Goal: Information Seeking & Learning: Find specific fact

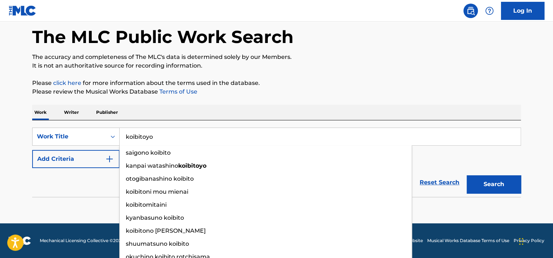
type input "koibitoyo"
click at [467, 175] on button "Search" at bounding box center [494, 184] width 54 height 18
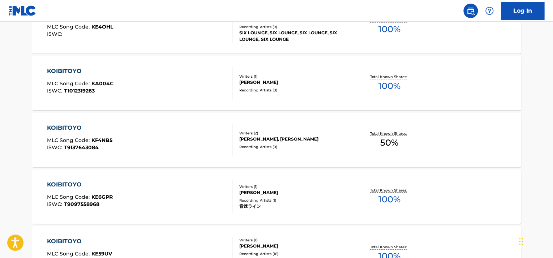
scroll to position [69, 0]
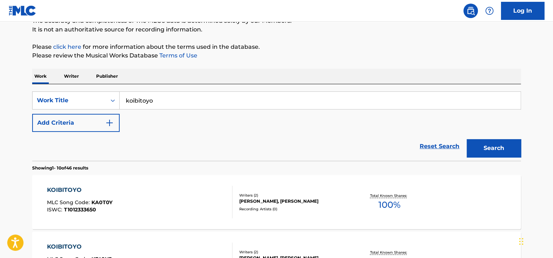
click at [75, 124] on button "Add Criteria" at bounding box center [75, 123] width 87 height 18
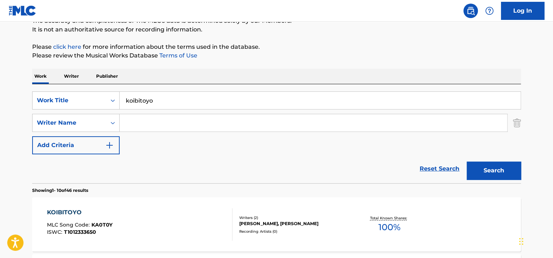
click at [148, 127] on input "Search Form" at bounding box center [313, 122] width 387 height 17
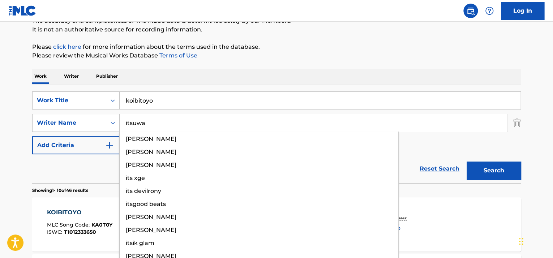
type input "itsuwa"
click at [467, 162] on button "Search" at bounding box center [494, 171] width 54 height 18
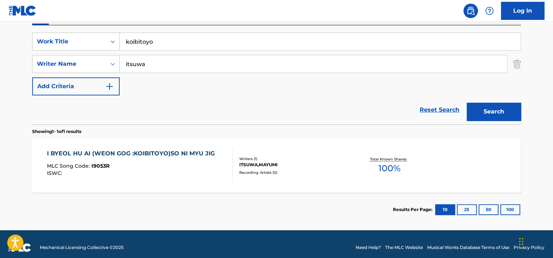
scroll to position [135, 0]
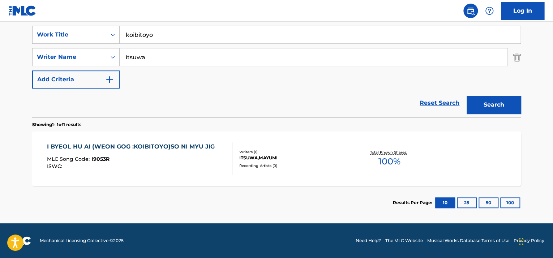
click at [146, 35] on input "koibitoyo" at bounding box center [320, 34] width 401 height 17
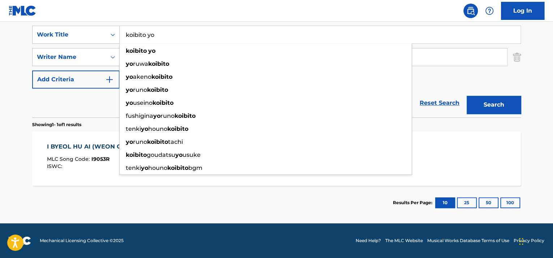
type input "koibito yo"
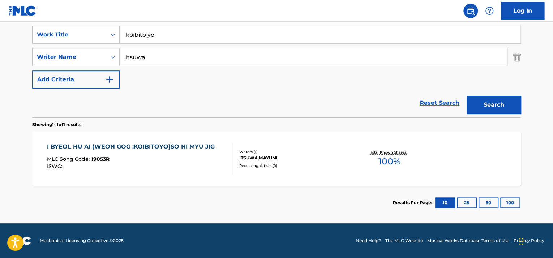
click at [495, 104] on button "Search" at bounding box center [494, 105] width 54 height 18
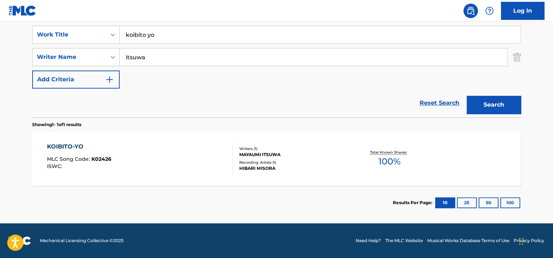
click at [47, 147] on div "KOIBITO-YO" at bounding box center [79, 146] width 64 height 9
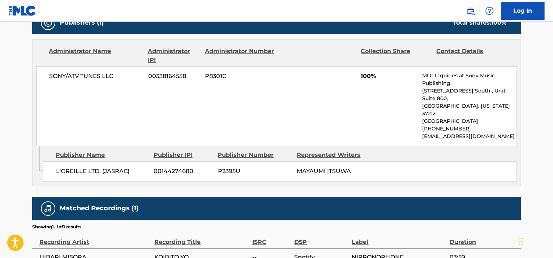
scroll to position [364, 0]
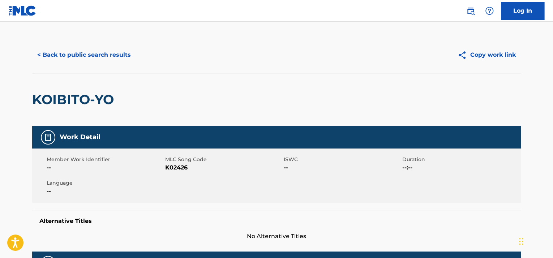
click at [64, 54] on button "< Back to public search results" at bounding box center [84, 55] width 104 height 18
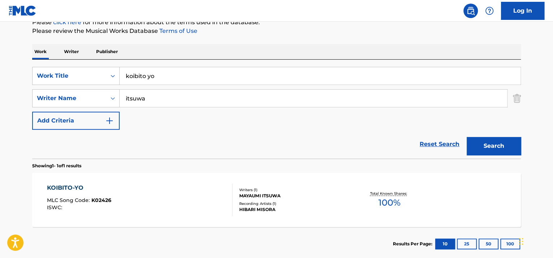
click at [167, 78] on input "koibito yo" at bounding box center [320, 75] width 401 height 17
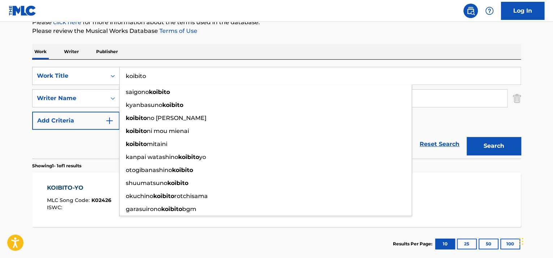
type input "koibito"
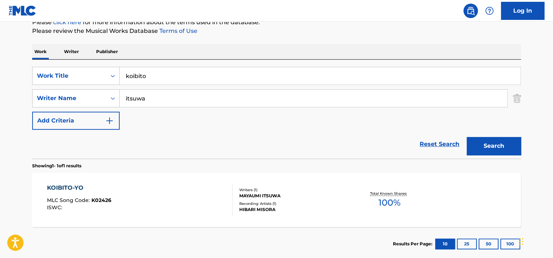
click at [483, 144] on button "Search" at bounding box center [494, 146] width 54 height 18
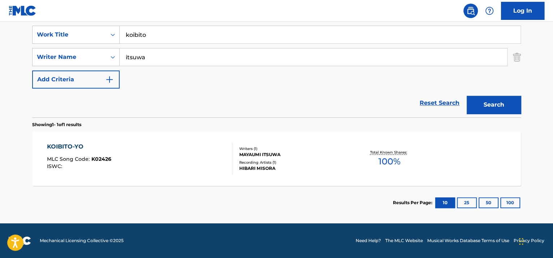
click at [59, 145] on div "KOIBITO-YO" at bounding box center [79, 146] width 64 height 9
